Goal: Find specific page/section: Find specific page/section

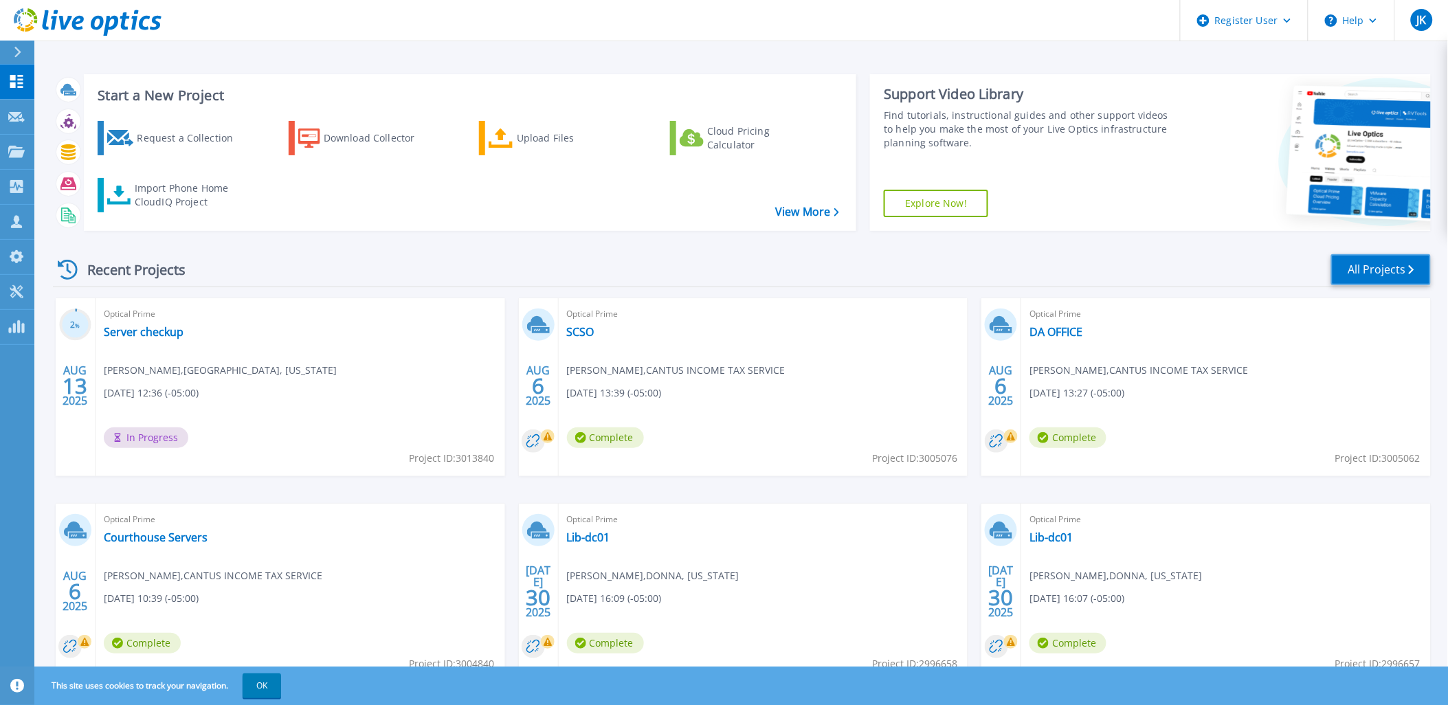
click at [1376, 258] on link "All Projects" at bounding box center [1381, 269] width 100 height 31
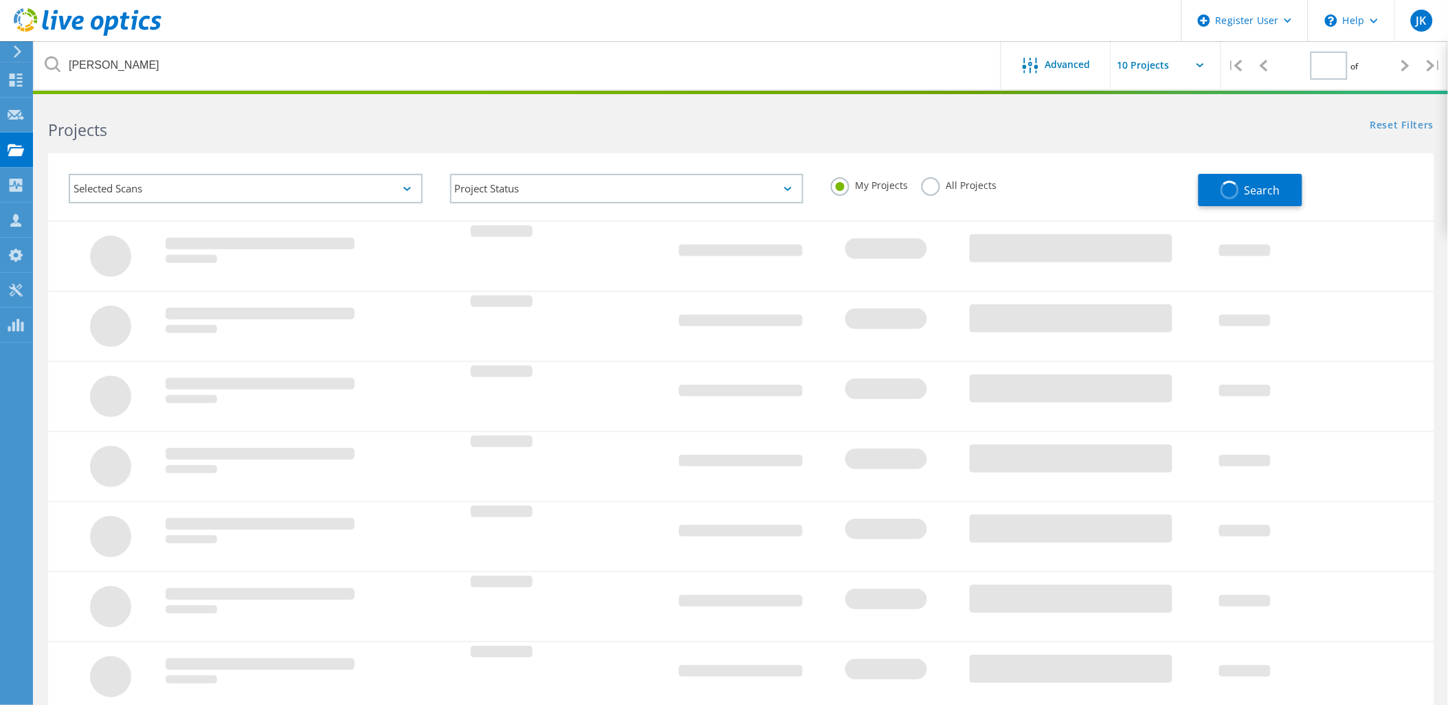
type input "1"
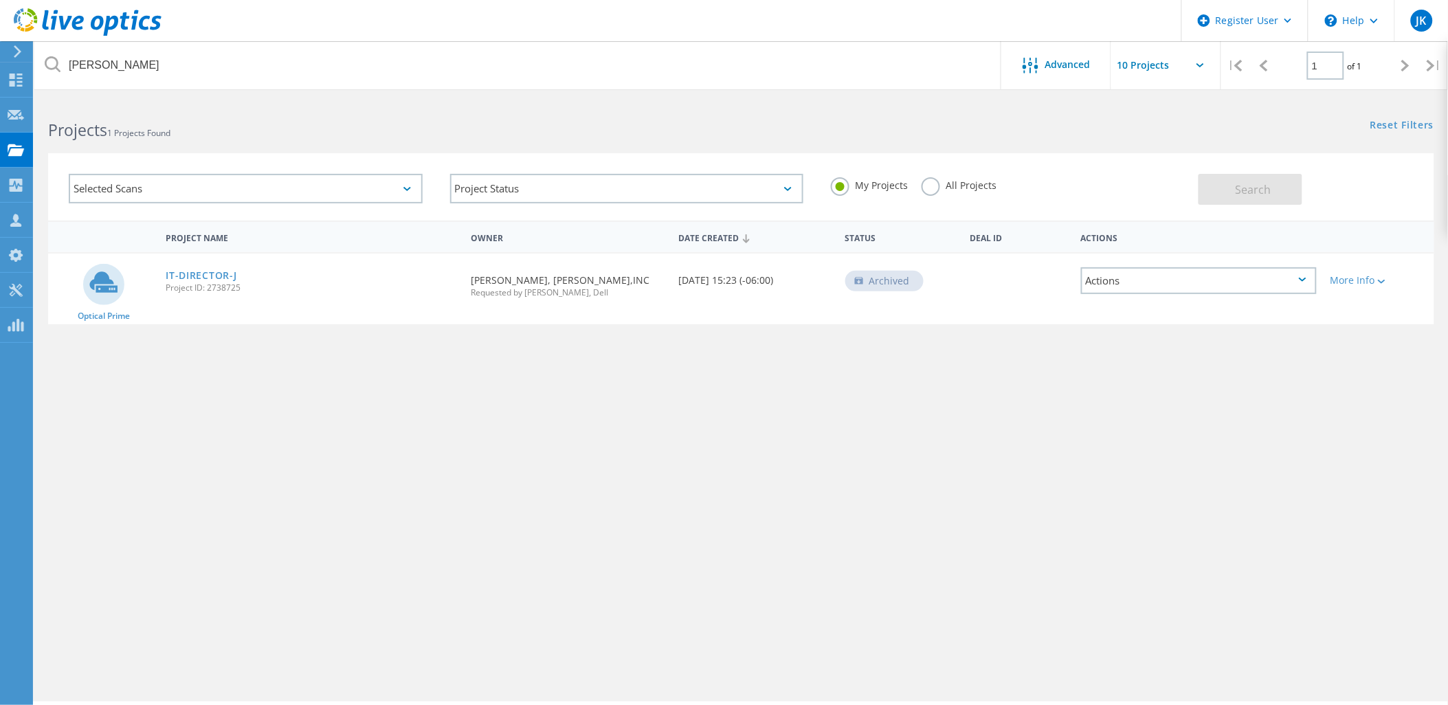
click at [961, 183] on label "All Projects" at bounding box center [959, 183] width 75 height 13
click at [0, 0] on input "All Projects" at bounding box center [0, 0] width 0 height 0
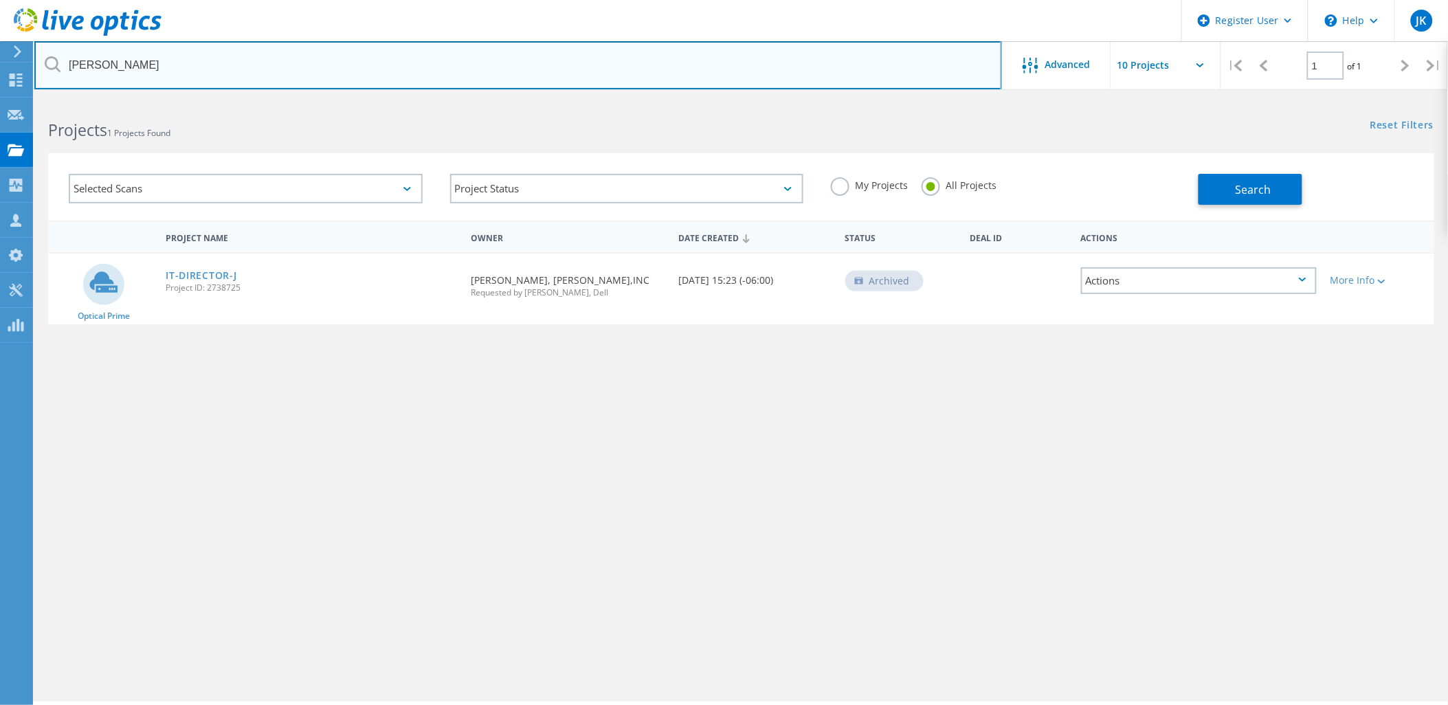
click at [638, 60] on input "javier" at bounding box center [518, 65] width 968 height 48
type input "[PERSON_NAME]"
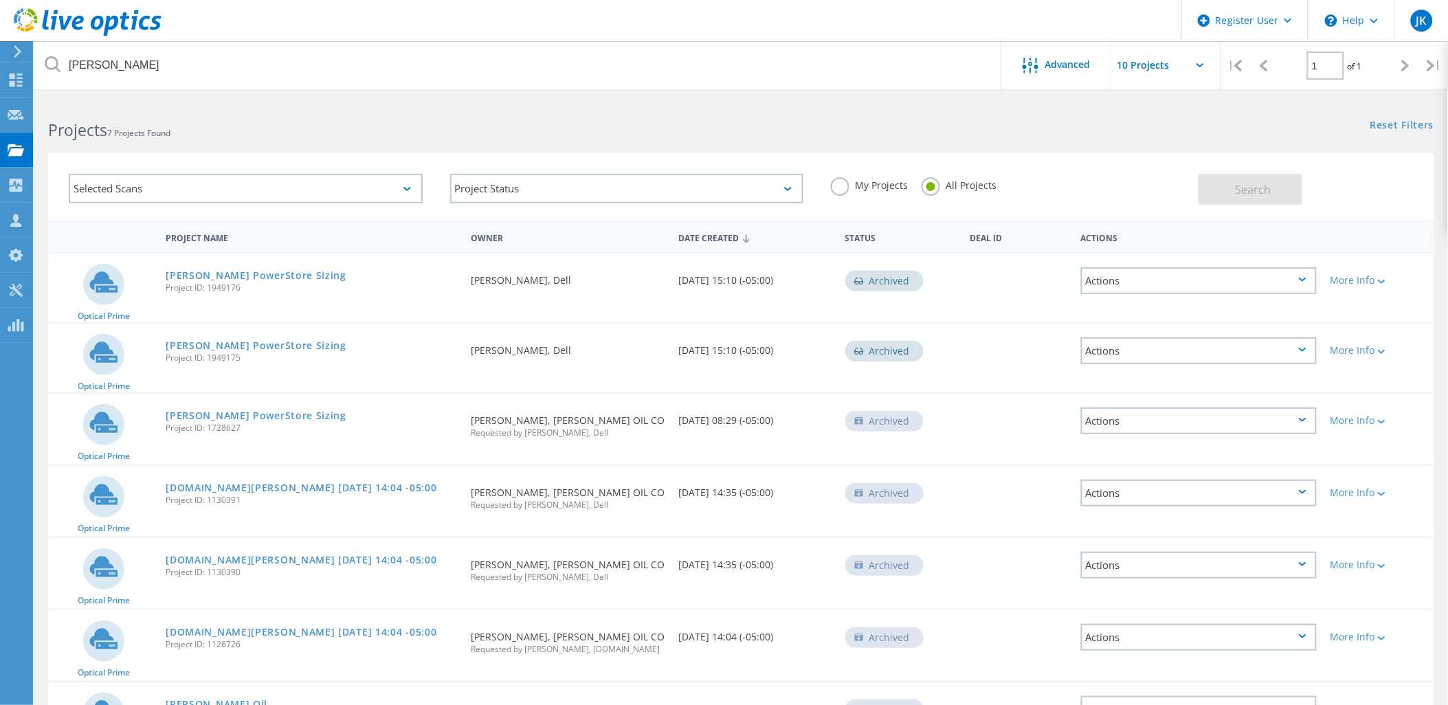
click at [440, 272] on div "Mewbourne PowerStore Sizing Project ID: 1949176" at bounding box center [311, 280] width 305 height 52
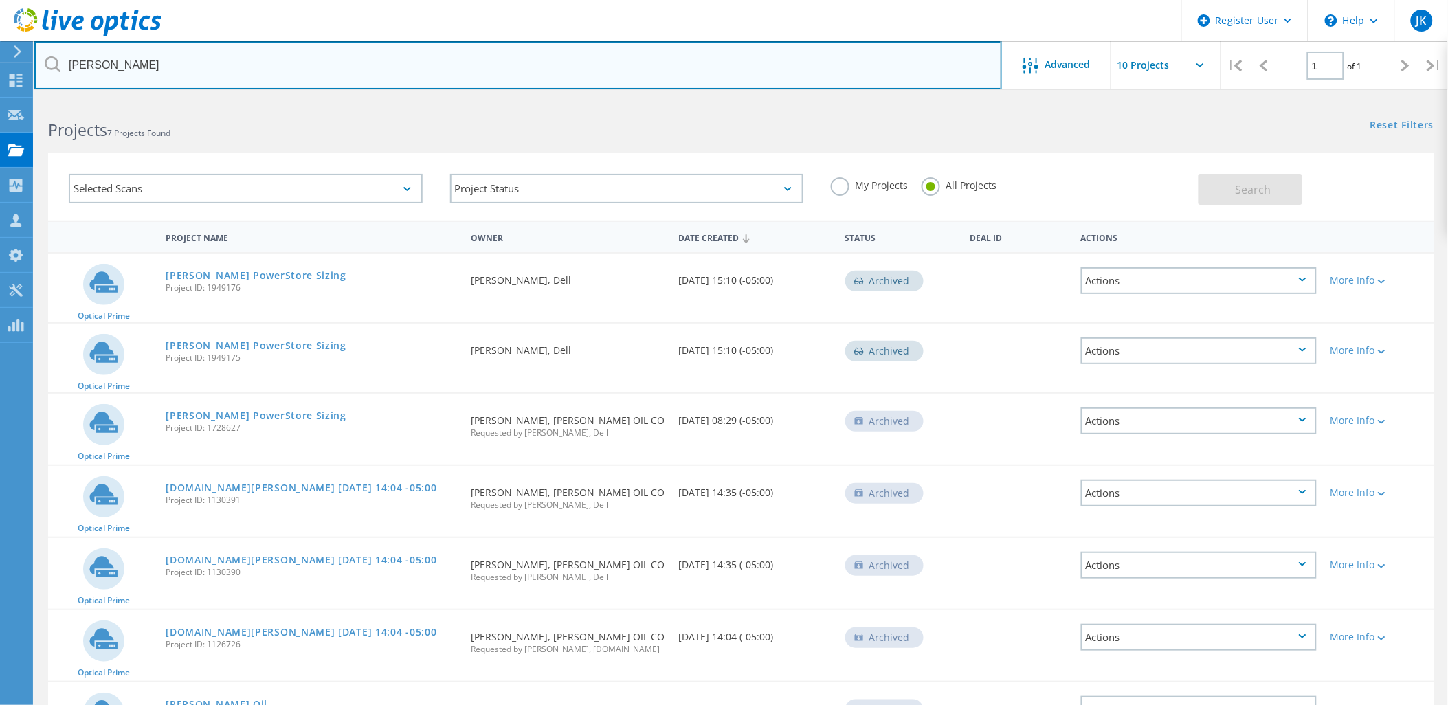
click at [236, 67] on input "[PERSON_NAME]" at bounding box center [518, 65] width 968 height 48
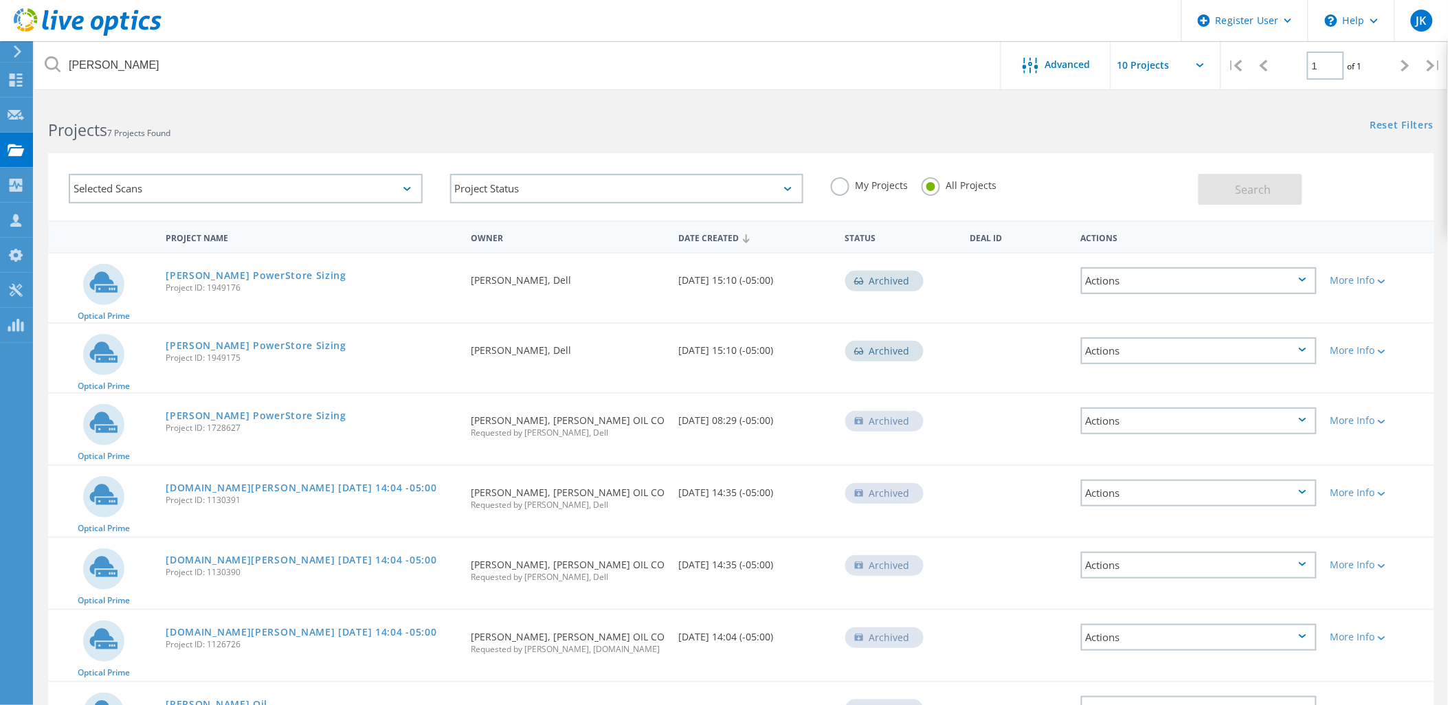
click at [697, 126] on h2 "Projects 7 Projects Found" at bounding box center [387, 130] width 679 height 23
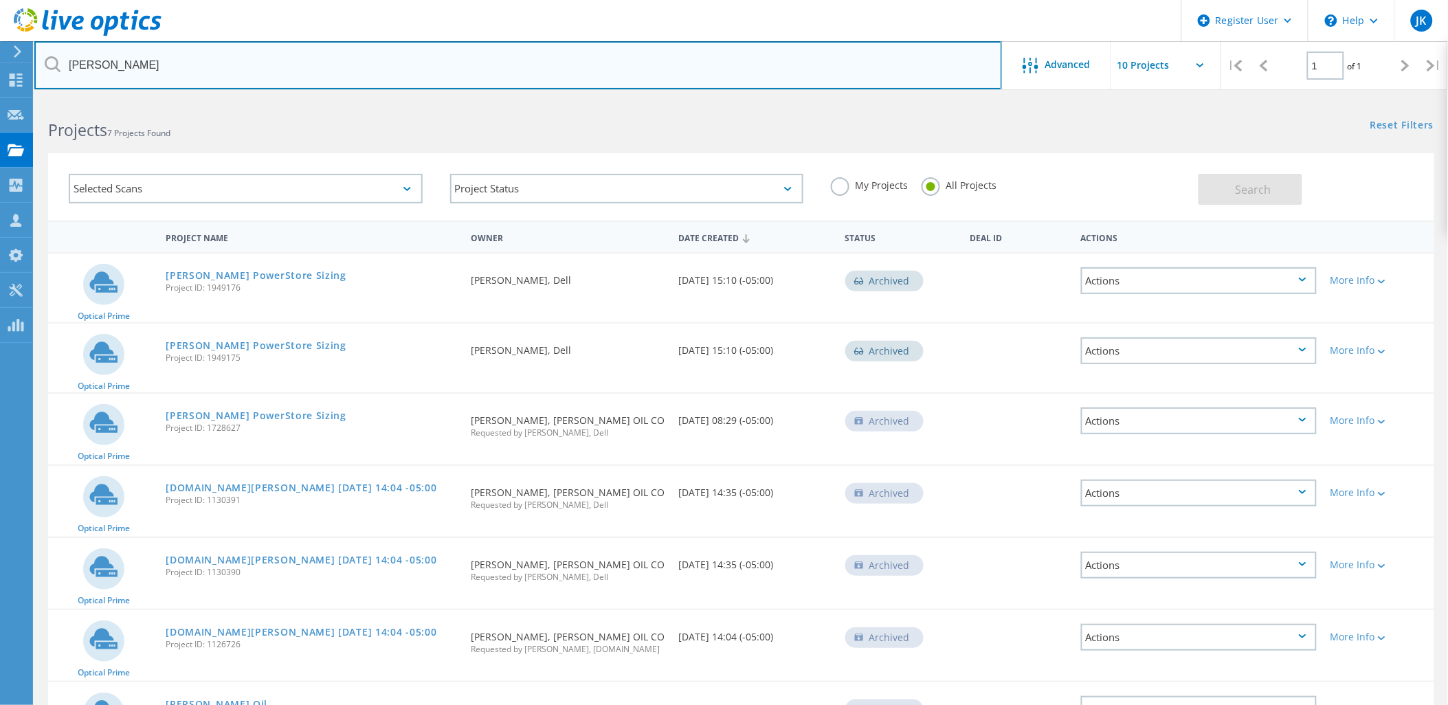
click at [739, 60] on input "[PERSON_NAME]" at bounding box center [518, 65] width 968 height 48
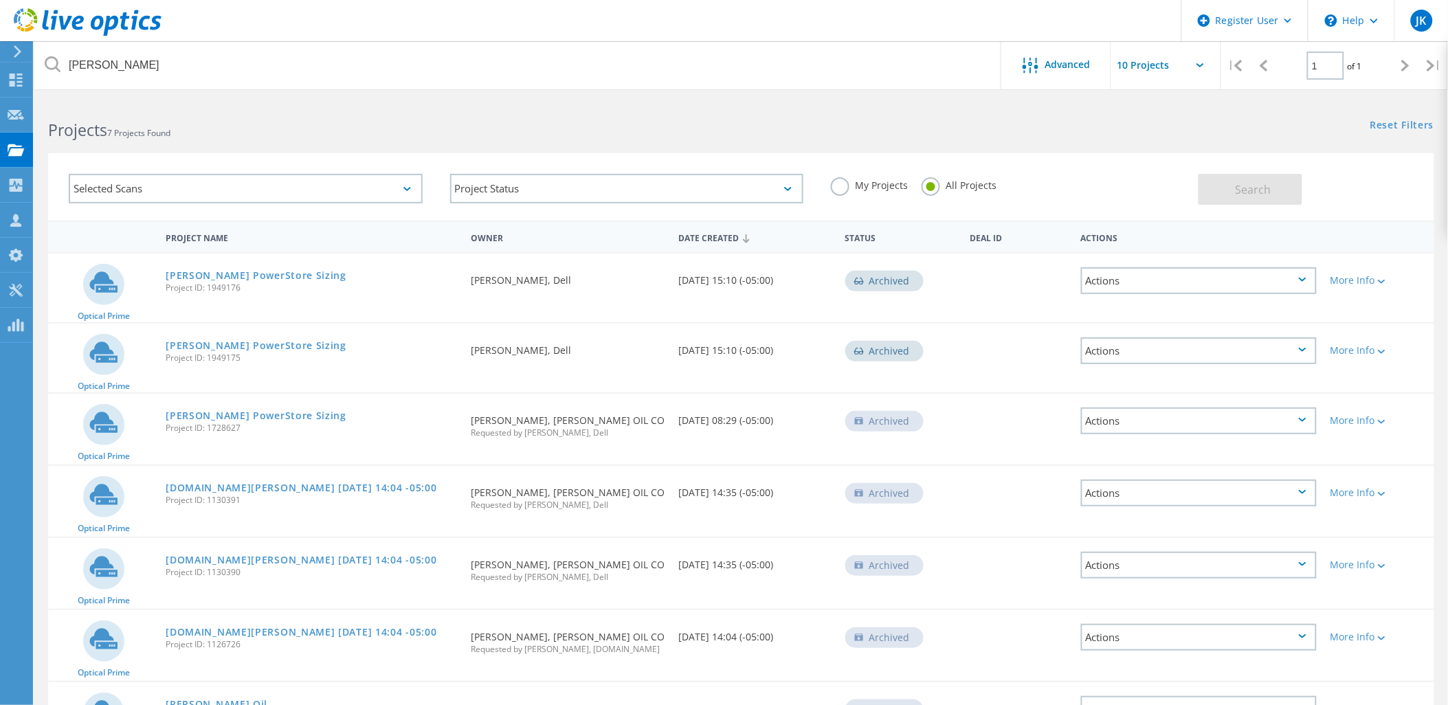
click at [586, 126] on h2 "Projects 7 Projects Found" at bounding box center [387, 130] width 679 height 23
click at [104, 30] on use at bounding box center [88, 21] width 148 height 27
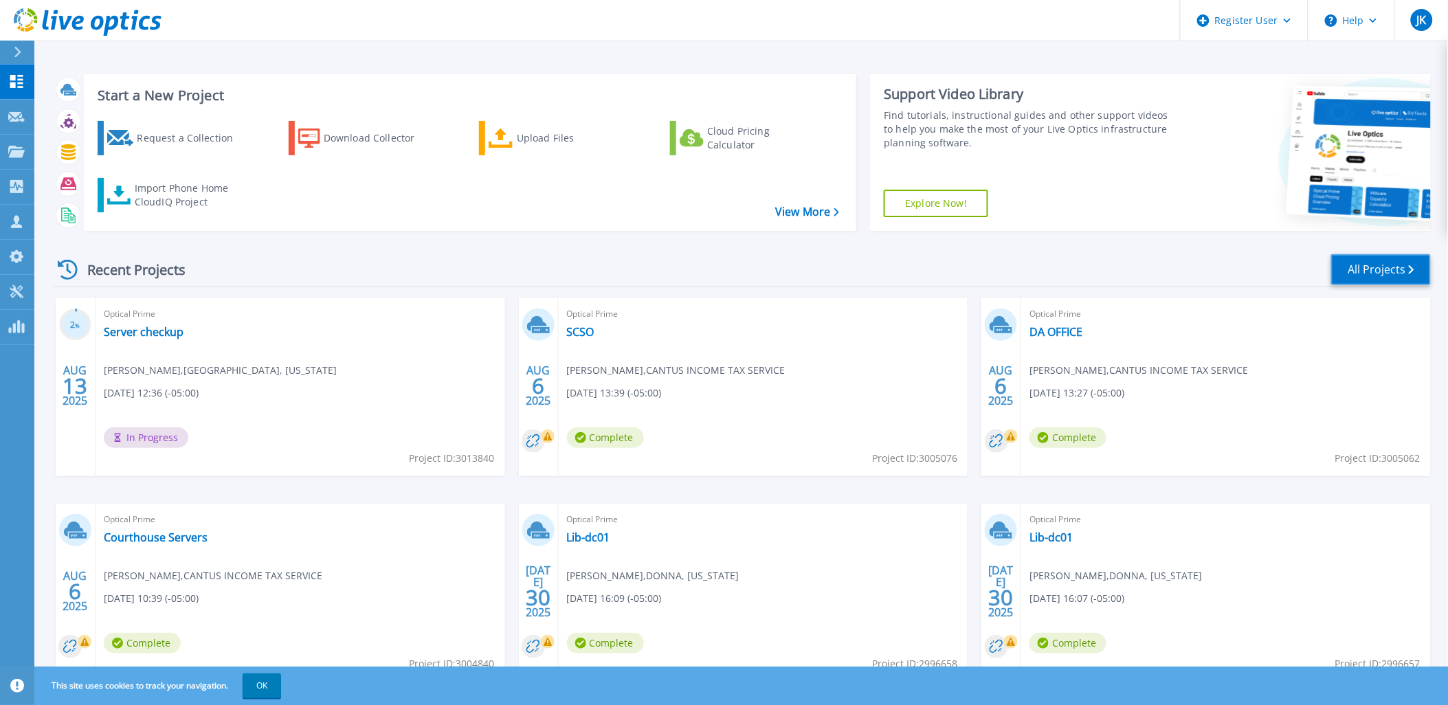
click at [1389, 263] on link "All Projects" at bounding box center [1381, 269] width 100 height 31
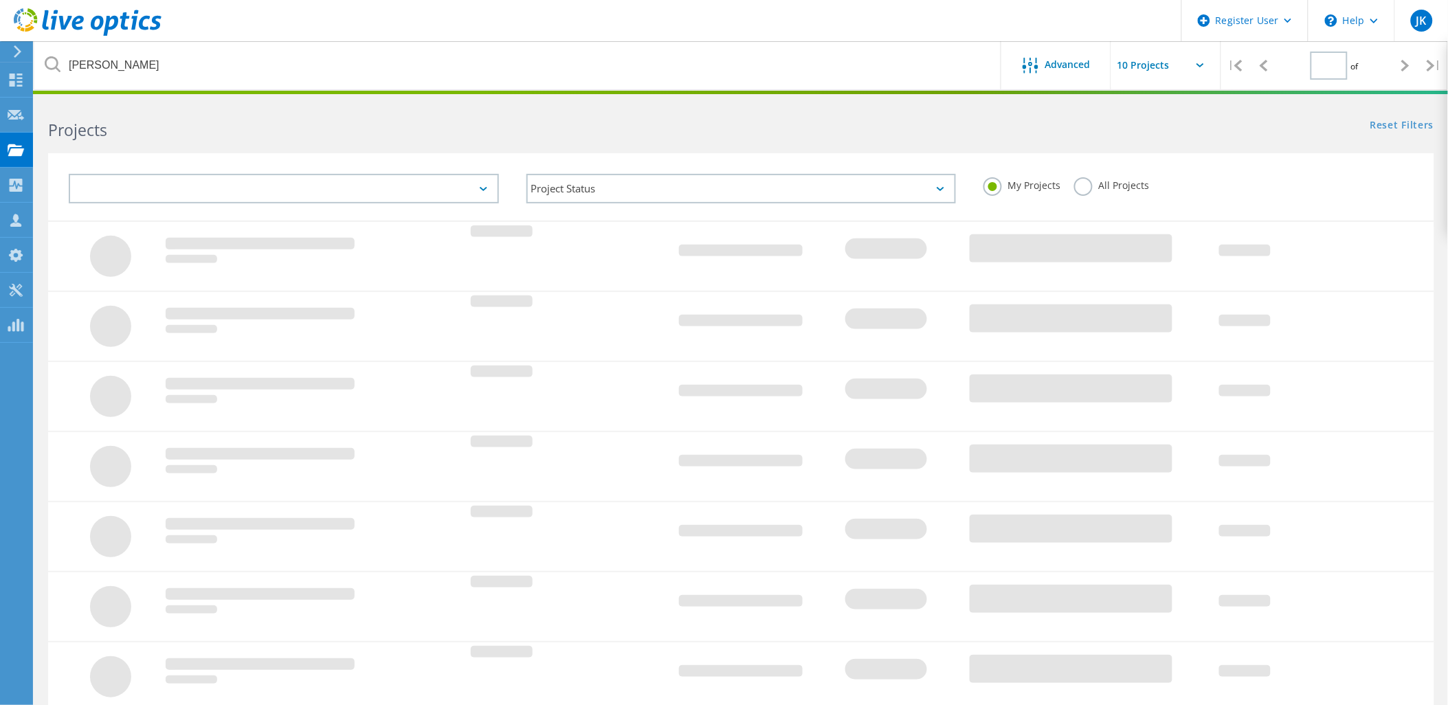
type input "1"
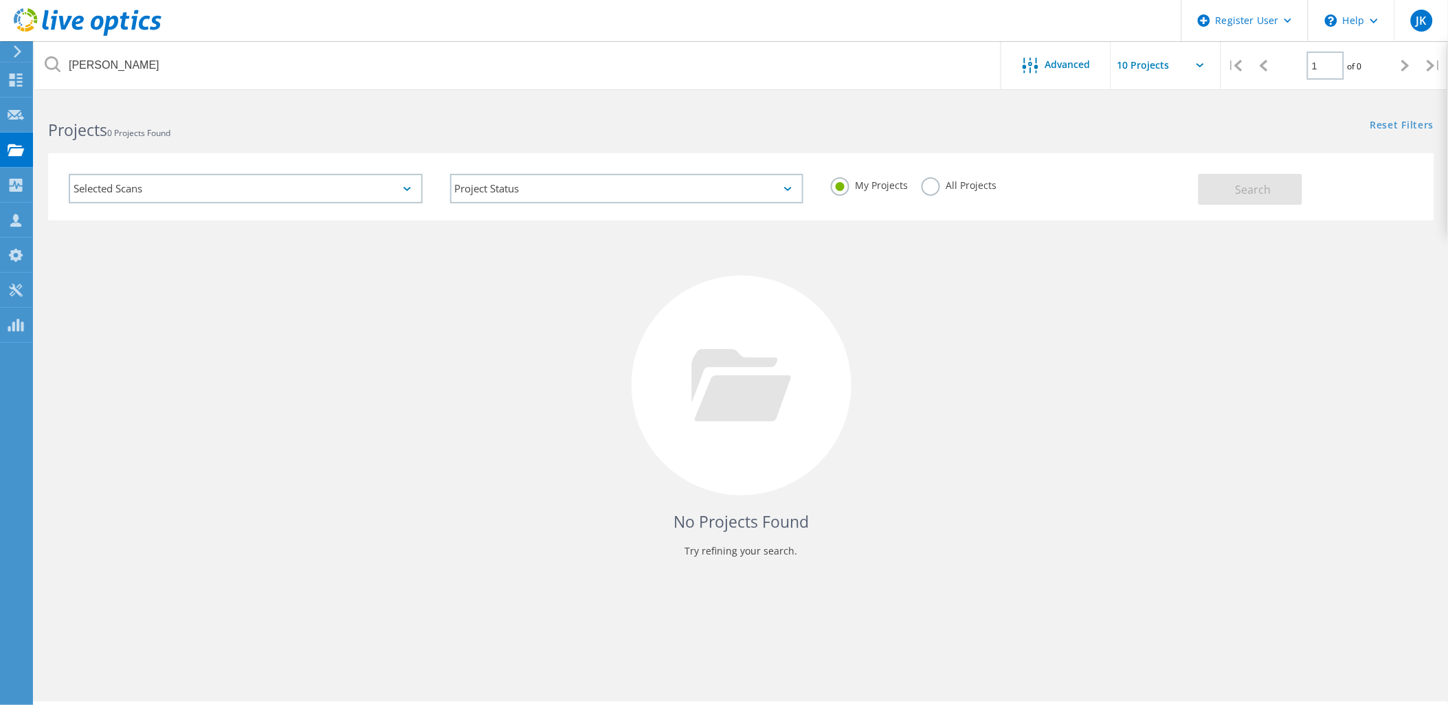
click at [951, 186] on label "All Projects" at bounding box center [959, 183] width 75 height 13
click at [0, 0] on input "All Projects" at bounding box center [0, 0] width 0 height 0
click at [1279, 190] on button "Search" at bounding box center [1250, 189] width 104 height 31
